Goal: Contribute content

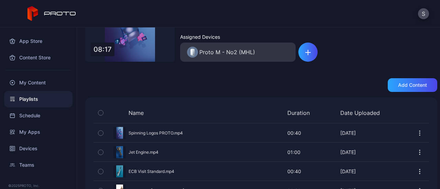
scroll to position [17, 0]
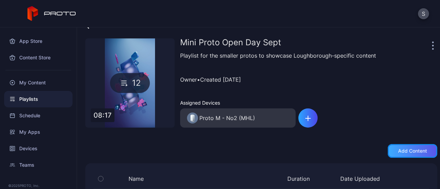
click at [397, 155] on div "Add content" at bounding box center [413, 151] width 50 height 14
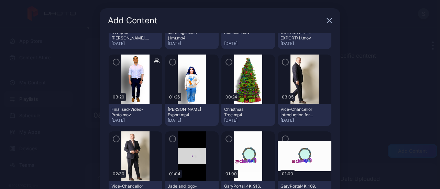
scroll to position [319, 0]
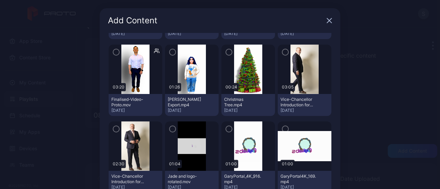
click at [370, 118] on div "Add Content 5 Test content folder [DATE] 13 EVENTS CONTENT [DATE] 5 ProtoPod PM…" at bounding box center [220, 119] width 440 height 238
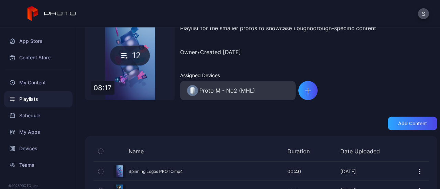
scroll to position [41, 0]
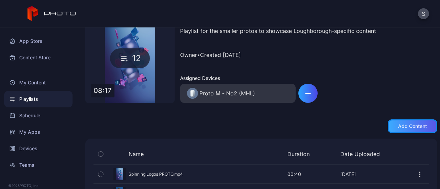
click at [410, 129] on div "Add content" at bounding box center [412, 127] width 29 height 6
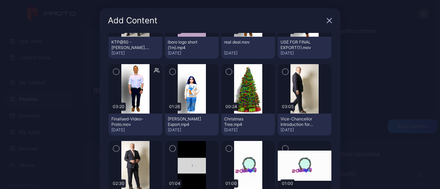
scroll to position [319, 0]
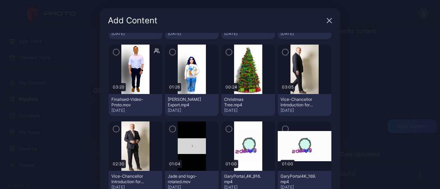
click at [115, 136] on div at bounding box center [136, 147] width 54 height 50
click at [113, 130] on icon "button" at bounding box center [116, 129] width 6 height 8
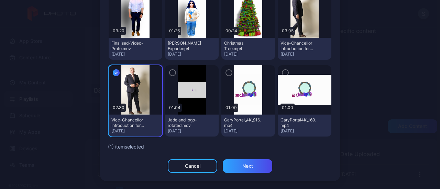
scroll to position [56, 0]
click at [240, 160] on div "Next" at bounding box center [248, 167] width 50 height 14
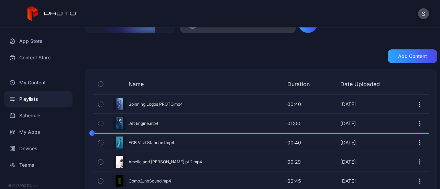
scroll to position [111, 0]
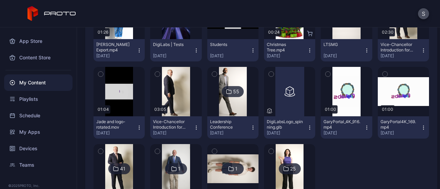
scroll to position [213, 0]
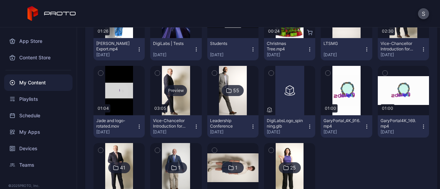
click at [168, 91] on div "Preview" at bounding box center [176, 90] width 22 height 11
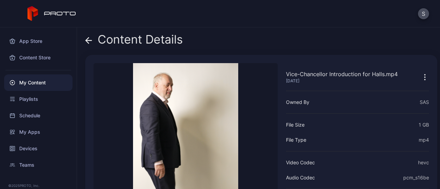
scroll to position [35, 0]
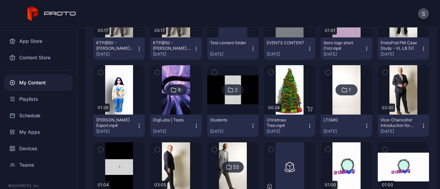
scroll to position [136, 0]
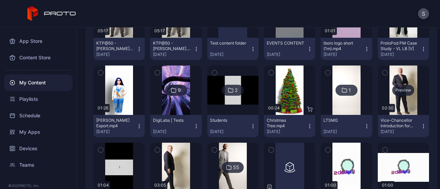
click at [392, 92] on div "Preview" at bounding box center [403, 90] width 22 height 11
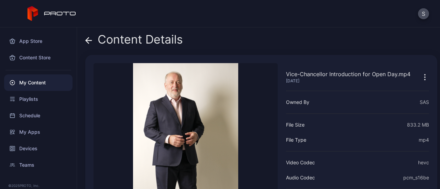
scroll to position [84, 0]
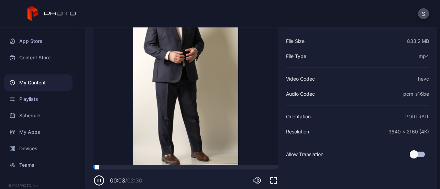
click at [233, 167] on div at bounding box center [186, 168] width 184 height 4
